Goal: Information Seeking & Learning: Learn about a topic

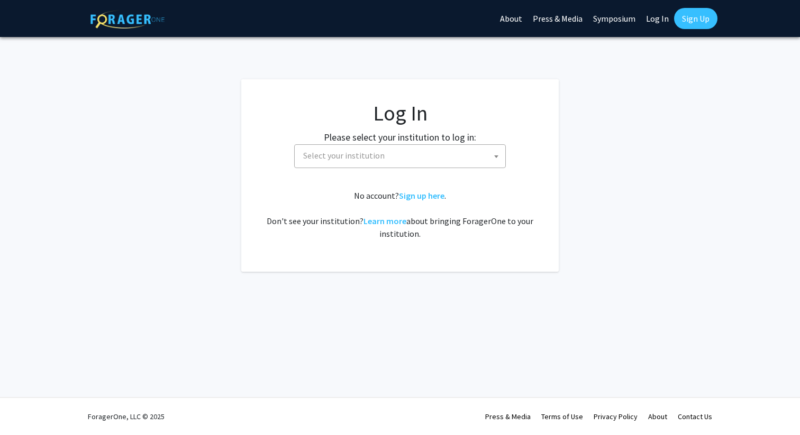
select select
click at [408, 158] on span "Select your institution" at bounding box center [402, 156] width 206 height 22
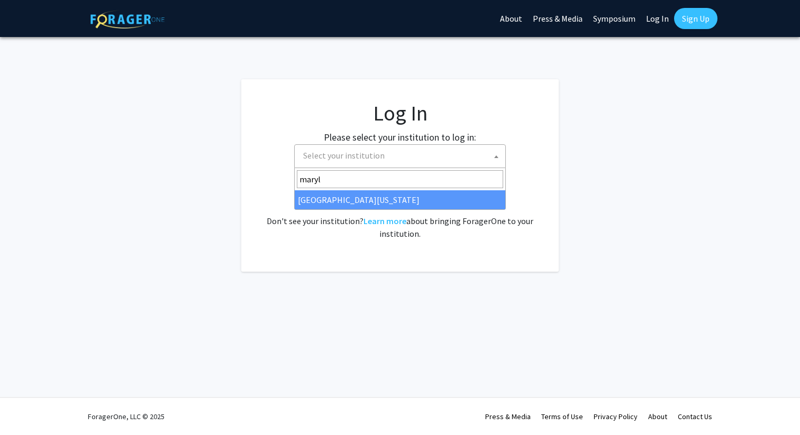
type input "maryla"
select select "31"
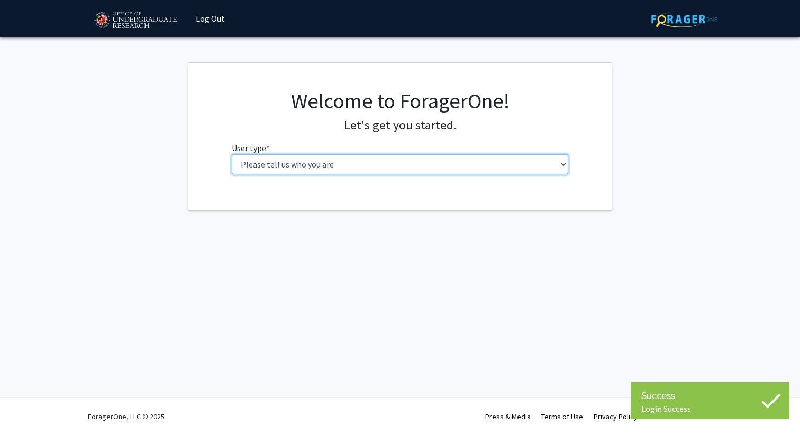
click at [413, 169] on select "Please tell us who you are Undergraduate Student Master's Student Doctoral Cand…" at bounding box center [400, 164] width 337 height 20
click at [232, 154] on select "Please tell us who you are Undergraduate Student Master's Student Doctoral Cand…" at bounding box center [400, 164] width 337 height 20
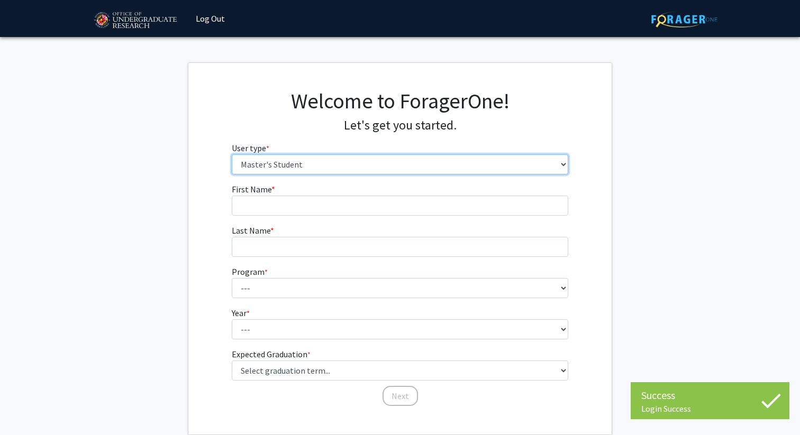
click at [379, 173] on select "Please tell us who you are Undergraduate Student Master's Student Doctoral Cand…" at bounding box center [400, 164] width 337 height 20
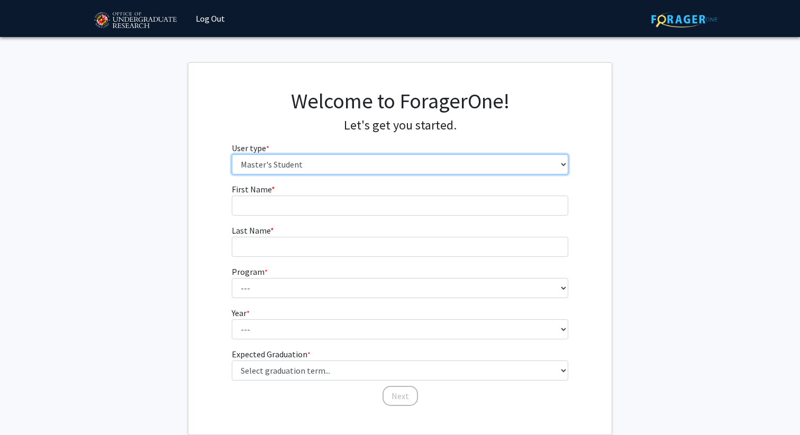
select select "1: undergrad"
click at [232, 154] on select "Please tell us who you are Undergraduate Student Master's Student Doctoral Cand…" at bounding box center [400, 164] width 337 height 20
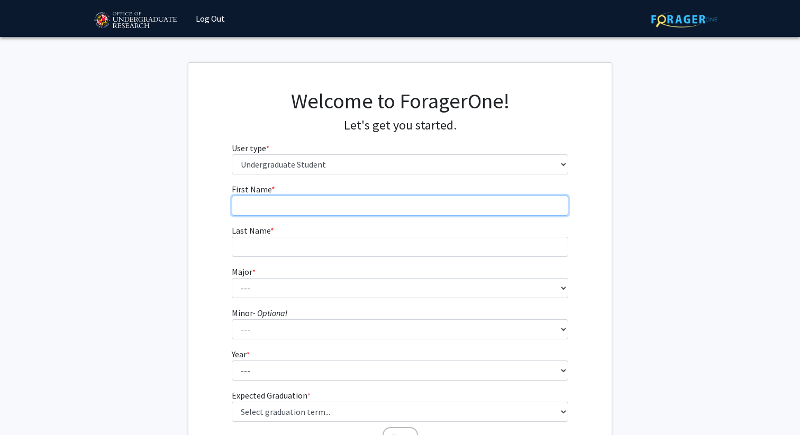
click at [317, 207] on input "First Name * required" at bounding box center [400, 206] width 337 height 20
type input "Ashwin"
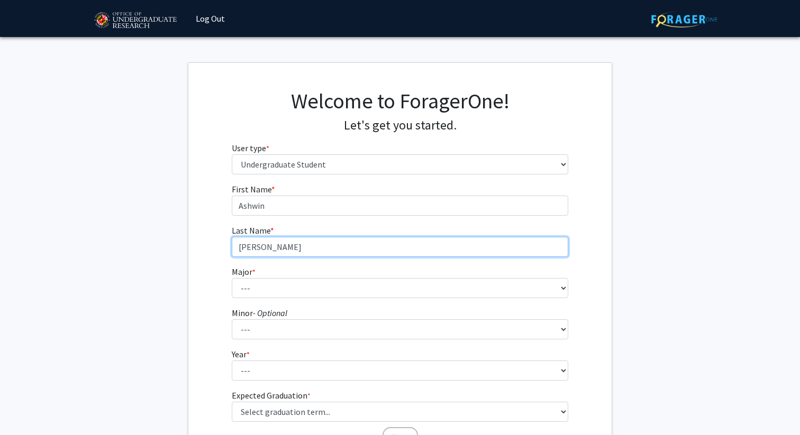
type input "[PERSON_NAME]"
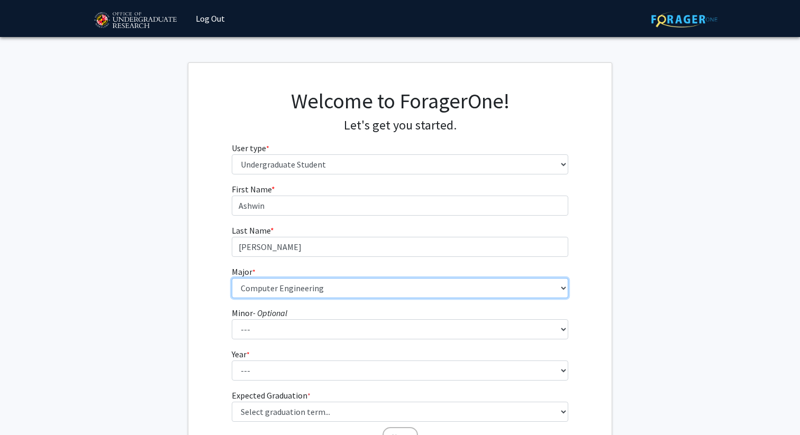
select select "28: 2329"
click at [232, 278] on select "--- Accounting Aerospace Engineering African American and Africana Studies Agri…" at bounding box center [400, 288] width 337 height 20
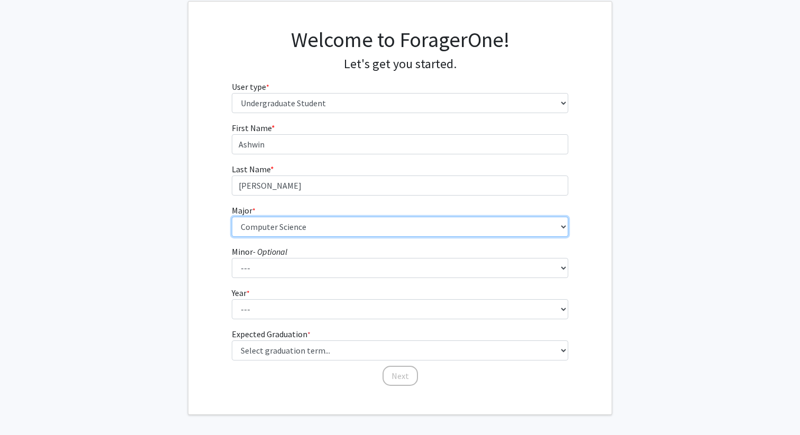
scroll to position [88, 0]
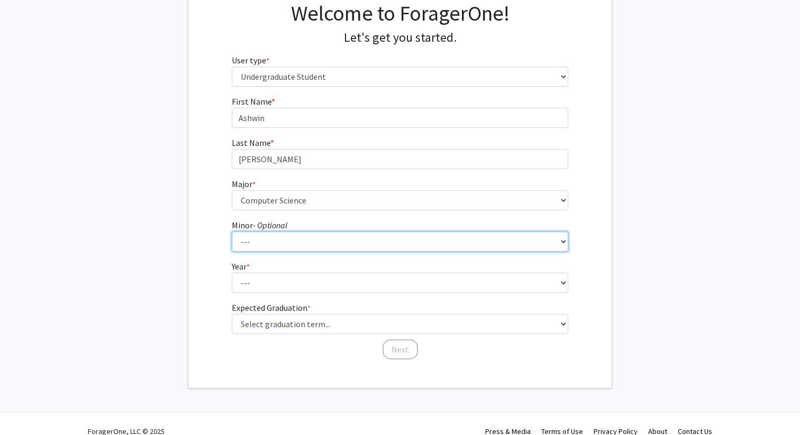
click at [260, 243] on select "--- Actuarial Mathematics Advanced Cybersecurity Experience for Students Africa…" at bounding box center [400, 242] width 337 height 20
click at [275, 242] on select "--- Actuarial Mathematics Advanced Cybersecurity Experience for Students Africa…" at bounding box center [400, 242] width 337 height 20
select select "34: 1837"
click at [232, 232] on select "--- Actuarial Mathematics Advanced Cybersecurity Experience for Students Africa…" at bounding box center [400, 242] width 337 height 20
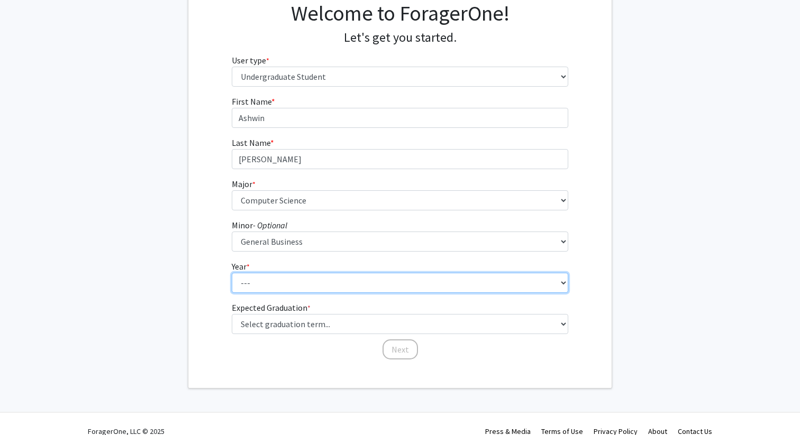
click at [279, 291] on select "--- First-year Sophomore Junior Senior Postbaccalaureate Certificate" at bounding box center [400, 283] width 337 height 20
select select "4: senior"
click at [232, 273] on select "--- First-year Sophomore Junior Senior Postbaccalaureate Certificate" at bounding box center [400, 283] width 337 height 20
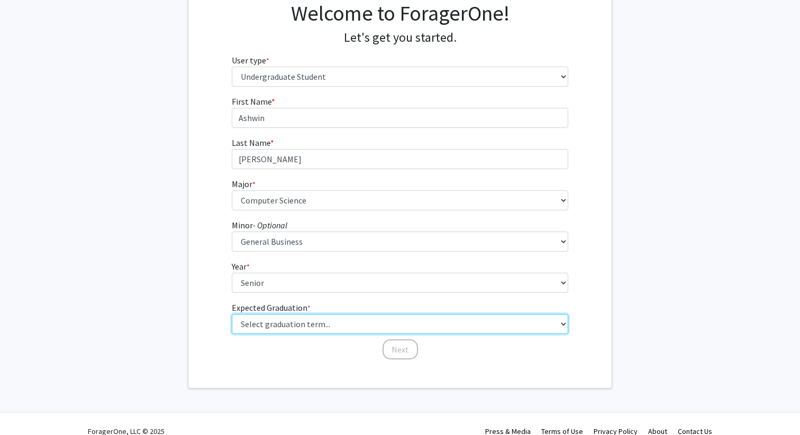
click at [281, 324] on select "Select graduation term... Spring 2025 Summer 2025 Fall 2025 Winter 2025 Spring …" at bounding box center [400, 324] width 337 height 20
select select "4: winter_2025"
click at [232, 314] on select "Select graduation term... Spring 2025 Summer 2025 Fall 2025 Winter 2025 Spring …" at bounding box center [400, 324] width 337 height 20
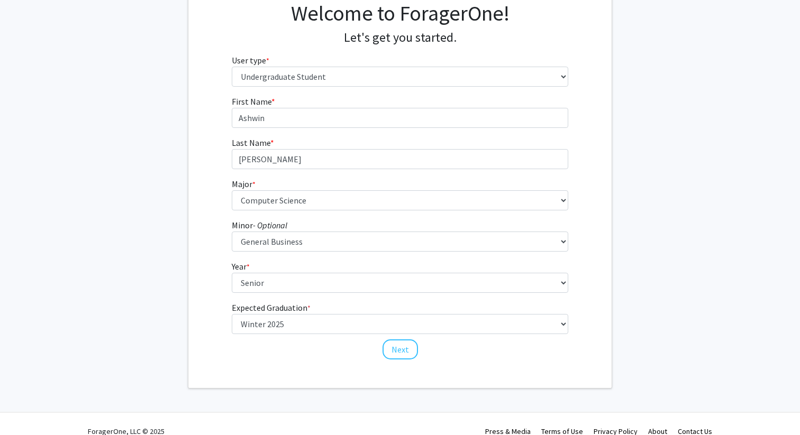
click at [286, 360] on div "First Name * required Ashwin Last Name * required Subbu Major * required --- Ac…" at bounding box center [400, 228] width 353 height 266
click at [409, 350] on button "Next" at bounding box center [399, 350] width 35 height 20
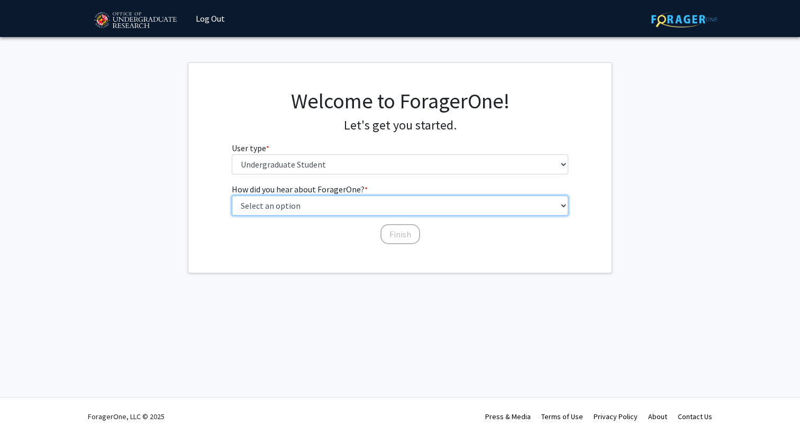
click at [345, 209] on select "Select an option Peer/student recommendation Faculty/staff recommendation Unive…" at bounding box center [400, 206] width 337 height 20
select select "3: university_website"
click at [232, 196] on select "Select an option Peer/student recommendation Faculty/staff recommendation Unive…" at bounding box center [400, 206] width 337 height 20
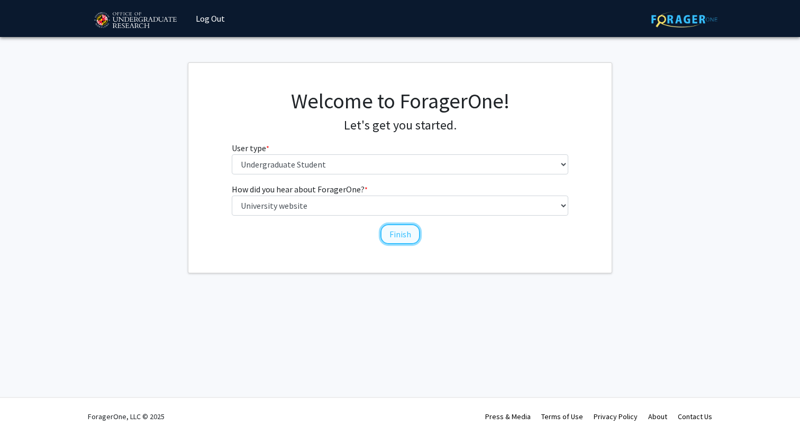
click at [394, 233] on button "Finish" at bounding box center [400, 234] width 40 height 20
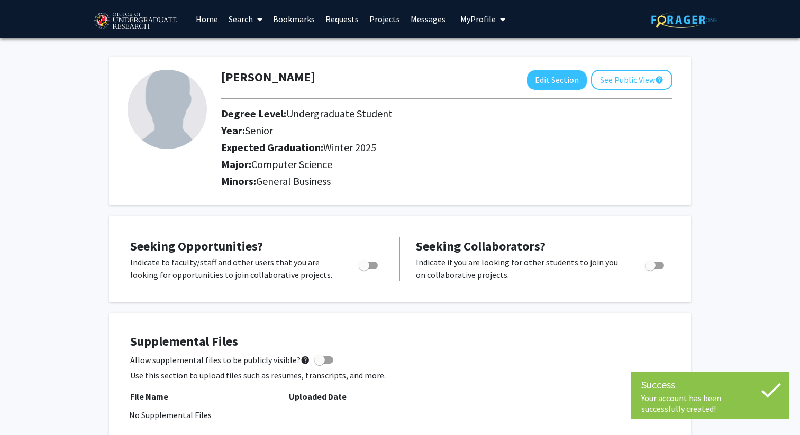
click at [245, 16] on link "Search" at bounding box center [245, 19] width 44 height 37
click at [257, 49] on span "Faculty/Staff" at bounding box center [262, 48] width 78 height 21
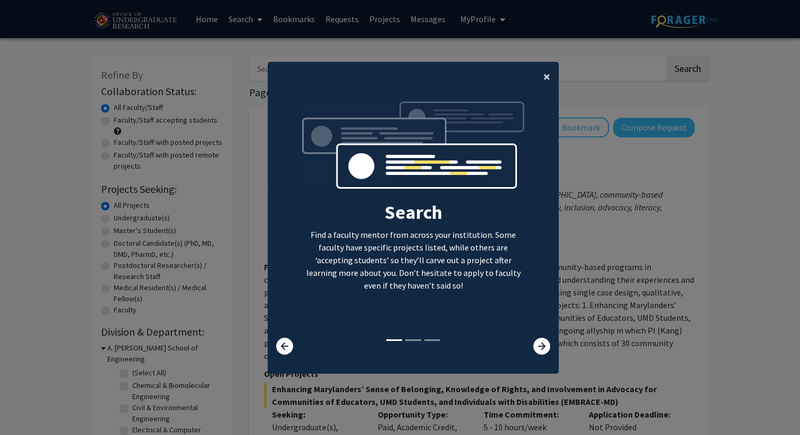
click at [547, 75] on span "×" at bounding box center [546, 76] width 7 height 16
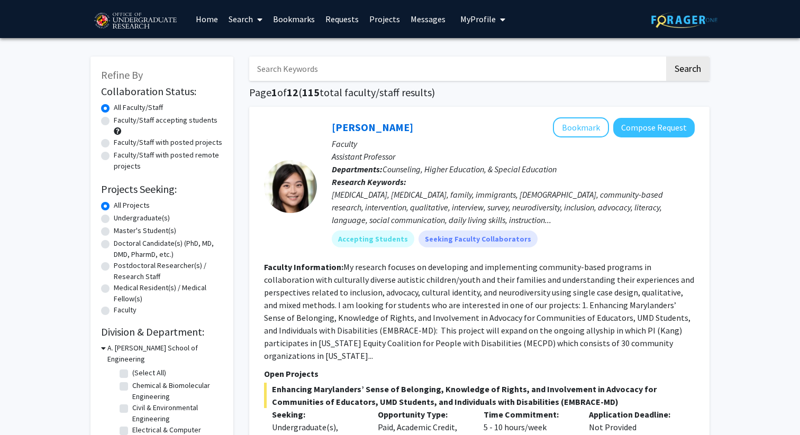
click at [424, 71] on input "Search Keywords" at bounding box center [456, 69] width 415 height 24
type input "ai"
click at [666, 57] on button "Search" at bounding box center [687, 69] width 43 height 24
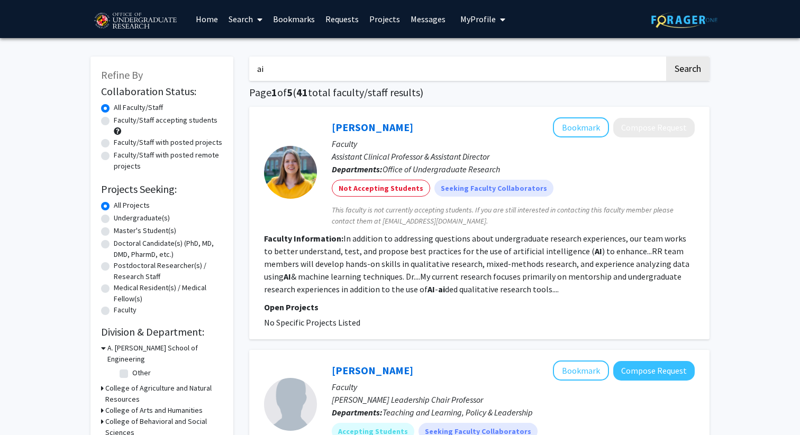
click at [150, 219] on label "Undergraduate(s)" at bounding box center [142, 218] width 56 height 11
click at [121, 219] on input "Undergraduate(s)" at bounding box center [117, 216] width 7 height 7
radio input "true"
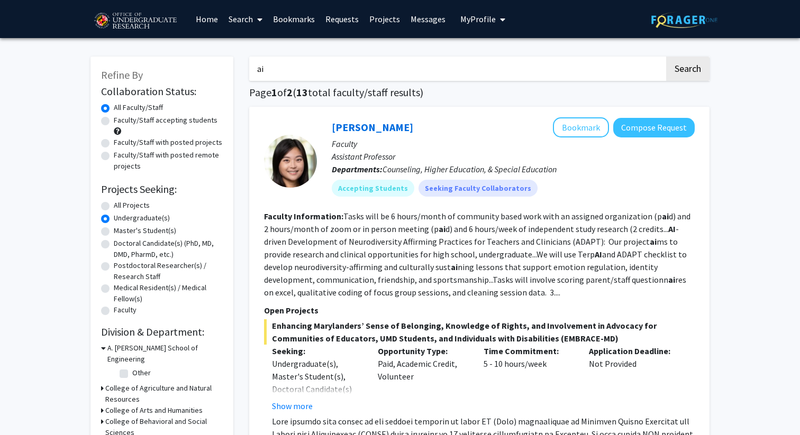
click at [161, 121] on label "Faculty/Staff accepting students" at bounding box center [166, 120] width 104 height 11
click at [121, 121] on input "Faculty/Staff accepting students" at bounding box center [117, 118] width 7 height 7
radio input "true"
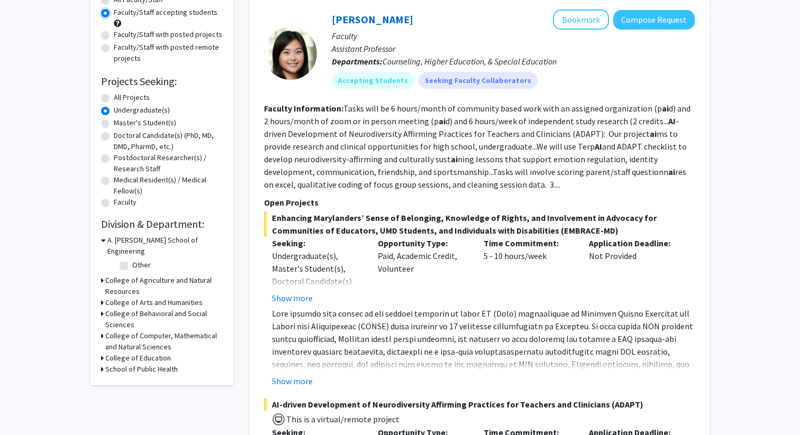
scroll to position [113, 0]
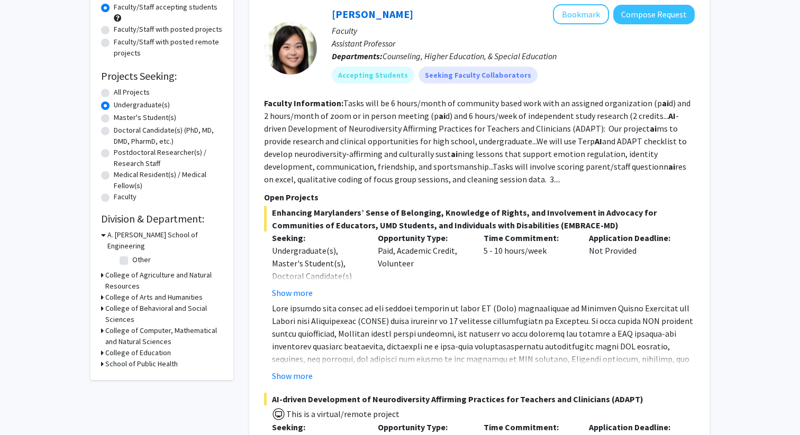
click at [104, 325] on div "College of Computer, Mathematical and Natural Sciences" at bounding box center [162, 336] width 122 height 22
click at [101, 325] on icon at bounding box center [102, 330] width 3 height 11
click at [106, 325] on div "College of Computer, Mathematical and Natural Sciences" at bounding box center [162, 336] width 122 height 22
click at [102, 325] on icon at bounding box center [103, 330] width 5 height 11
click at [132, 254] on label "Other" at bounding box center [141, 259] width 19 height 11
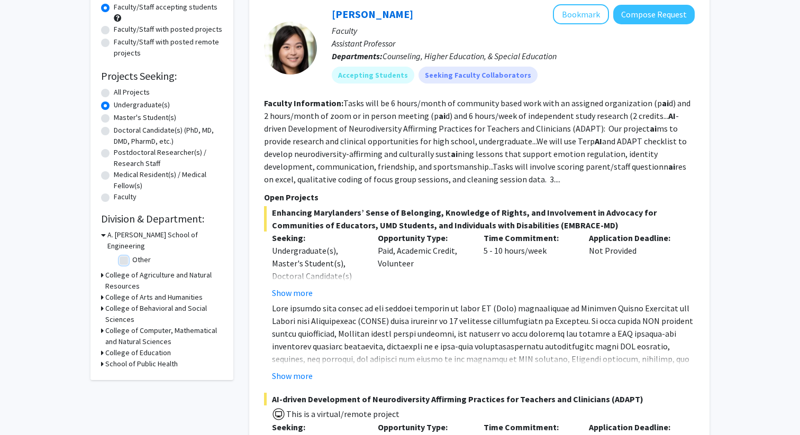
click at [132, 254] on input "Other" at bounding box center [135, 257] width 7 height 7
checkbox input "true"
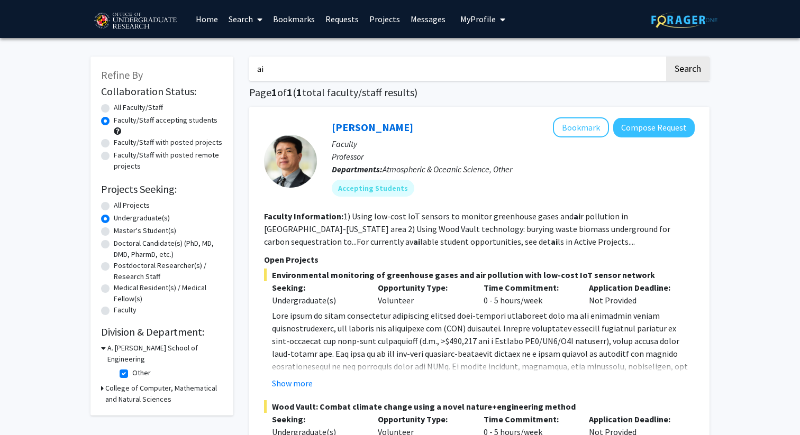
click at [132, 368] on label "Other" at bounding box center [141, 373] width 19 height 11
click at [132, 368] on input "Other" at bounding box center [135, 371] width 7 height 7
checkbox input "false"
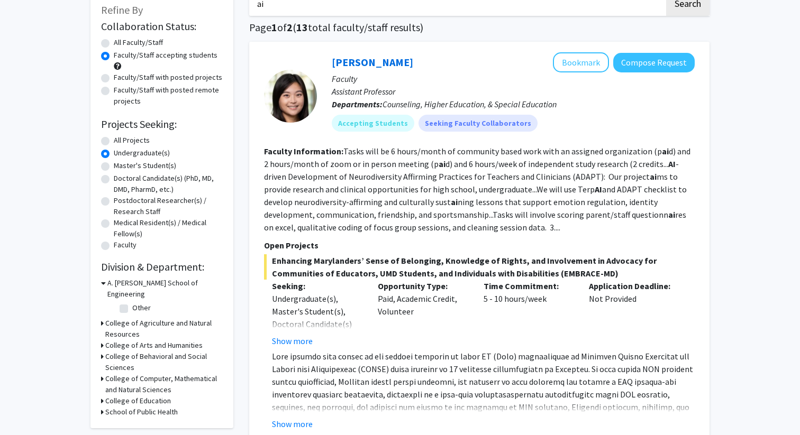
scroll to position [67, 0]
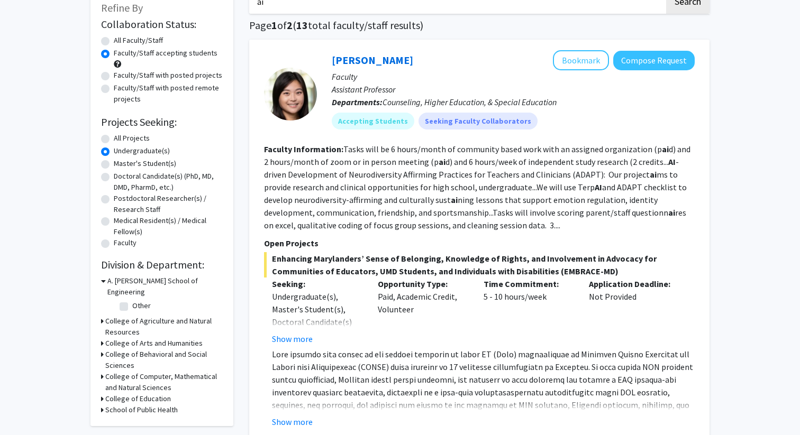
click at [138, 359] on h3 "College of Behavioral and Social Sciences" at bounding box center [163, 360] width 117 height 22
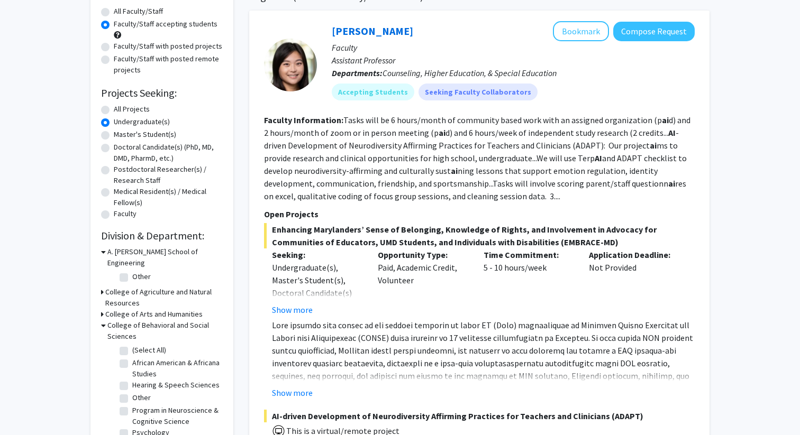
scroll to position [102, 0]
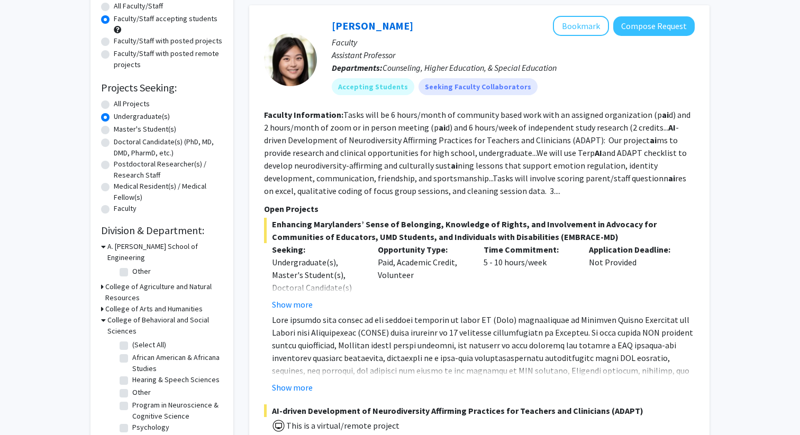
click at [138, 315] on h3 "College of Behavioral and Social Sciences" at bounding box center [164, 326] width 115 height 22
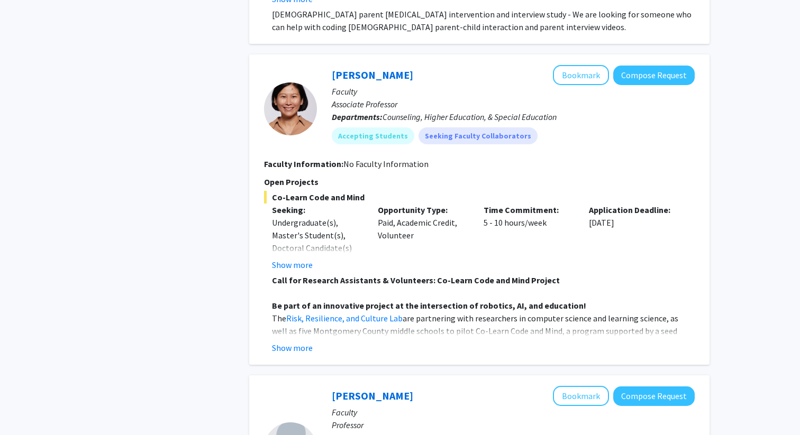
scroll to position [858, 0]
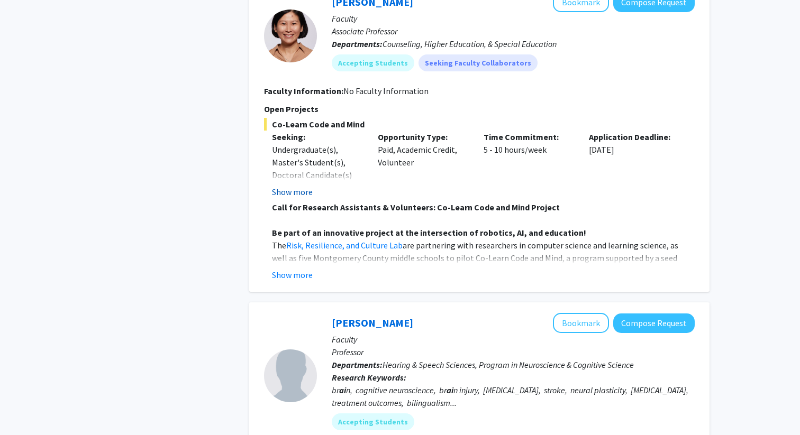
click at [301, 190] on button "Show more" at bounding box center [292, 192] width 41 height 13
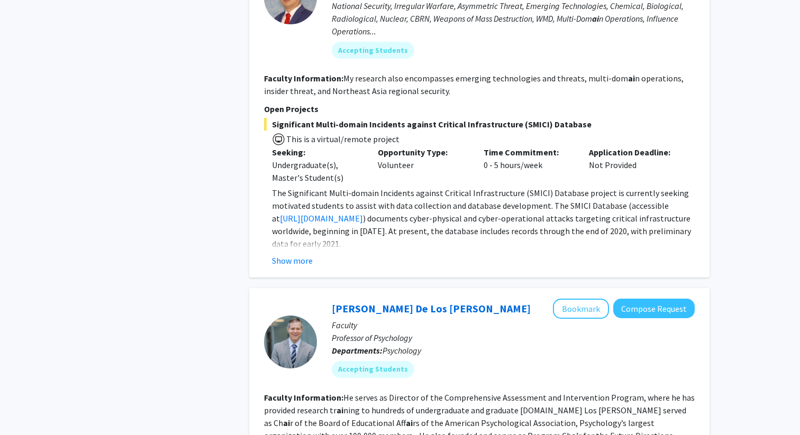
scroll to position [2261, 0]
